Goal: Task Accomplishment & Management: Manage account settings

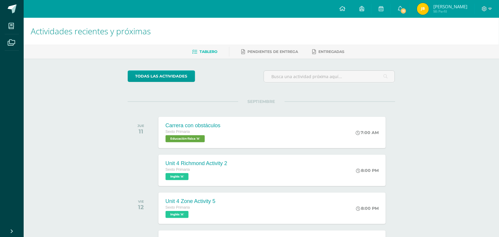
click at [426, 4] on img at bounding box center [423, 9] width 12 height 12
click at [491, 8] on icon at bounding box center [490, 9] width 3 height 2
click at [477, 33] on span "Configuración" at bounding box center [473, 32] width 28 height 6
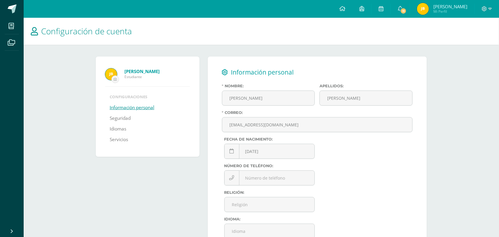
click at [428, 9] on img at bounding box center [423, 9] width 12 height 12
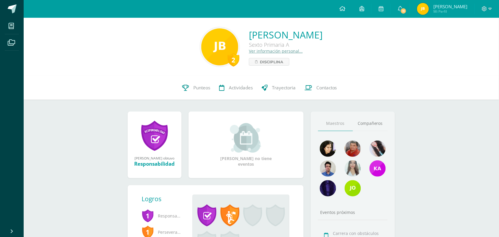
drag, startPoint x: 464, startPoint y: 2, endPoint x: 302, endPoint y: 38, distance: 165.5
click at [302, 38] on link "[PERSON_NAME] [PERSON_NAME]" at bounding box center [286, 34] width 74 height 13
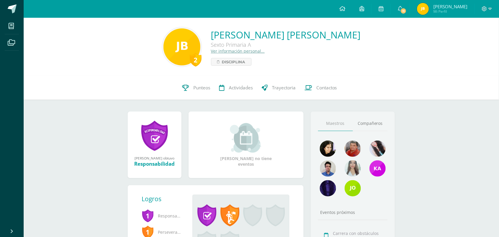
click at [447, 12] on span "Mi Perfil" at bounding box center [451, 11] width 34 height 5
click at [434, 4] on span "[PERSON_NAME] Mi Perfil" at bounding box center [442, 9] width 53 height 12
click at [447, 6] on span "[PERSON_NAME]" at bounding box center [451, 7] width 34 height 6
click at [8, 9] on span at bounding box center [12, 8] width 9 height 9
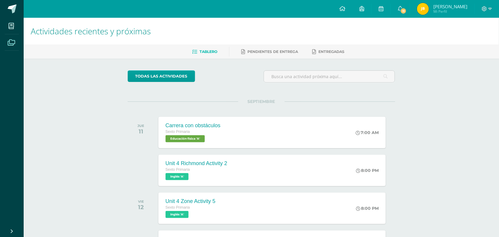
click at [7, 45] on span at bounding box center [11, 41] width 13 height 13
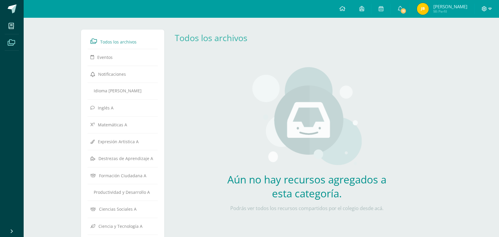
click at [490, 9] on icon at bounding box center [490, 8] width 3 height 5
click at [471, 33] on span "Configuración" at bounding box center [473, 32] width 28 height 6
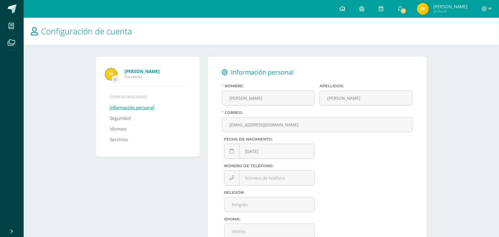
click at [345, 7] on icon at bounding box center [343, 8] width 6 height 5
